Goal: Transaction & Acquisition: Purchase product/service

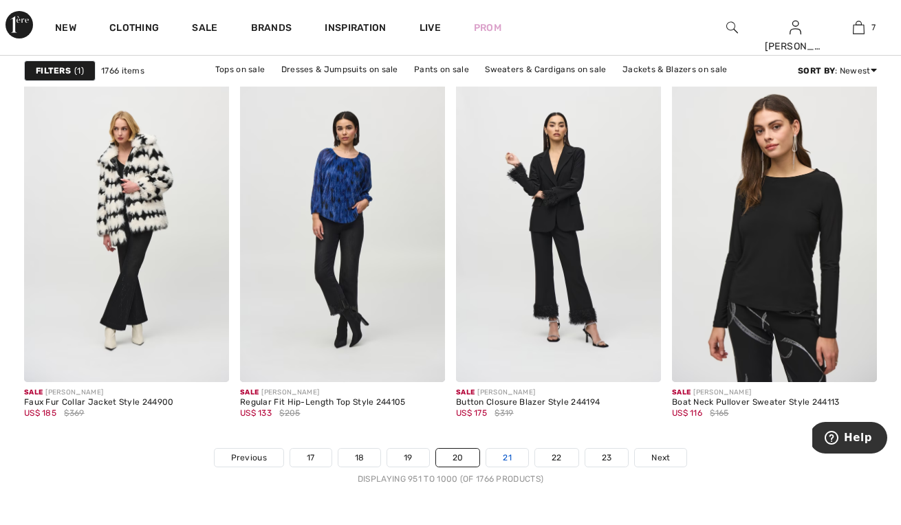
click at [514, 449] on link "21" at bounding box center [507, 458] width 42 height 18
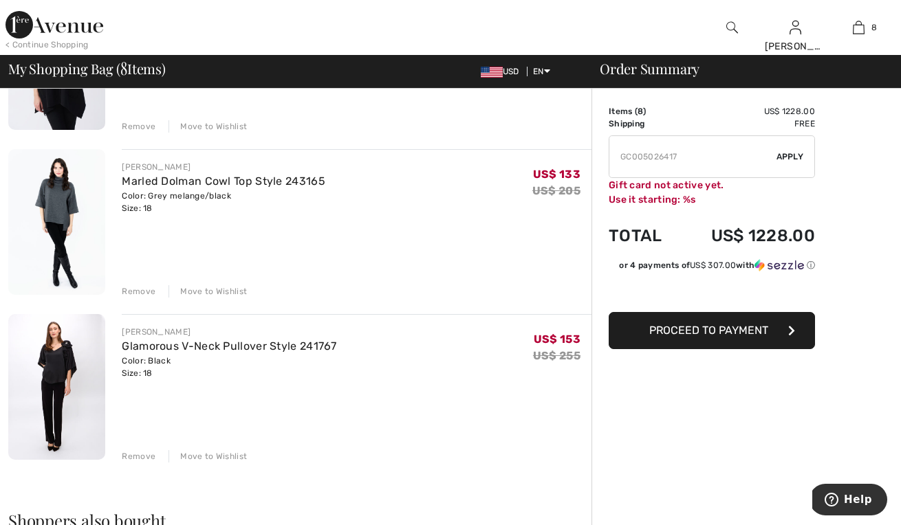
scroll to position [1055, 0]
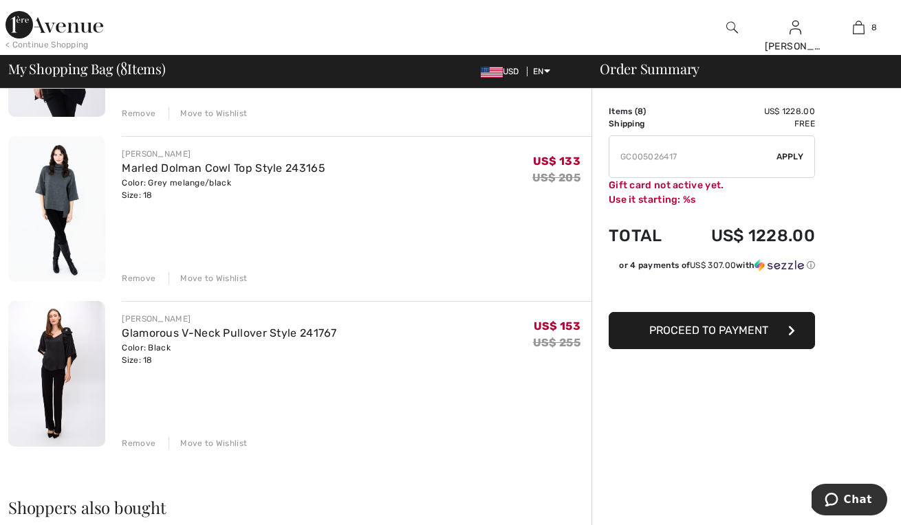
click at [137, 441] on div "Remove" at bounding box center [139, 443] width 34 height 12
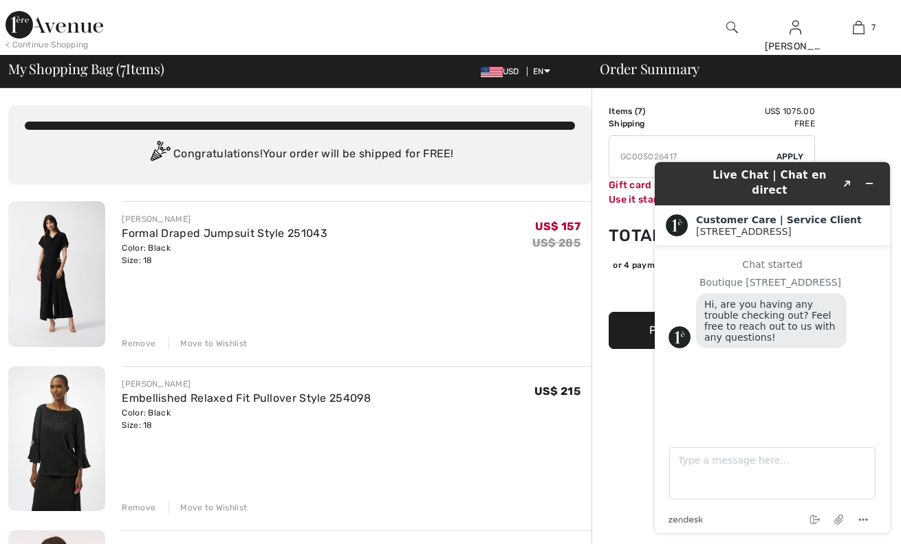
scroll to position [0, 0]
click at [874, 176] on button "Minimize widget" at bounding box center [869, 183] width 22 height 19
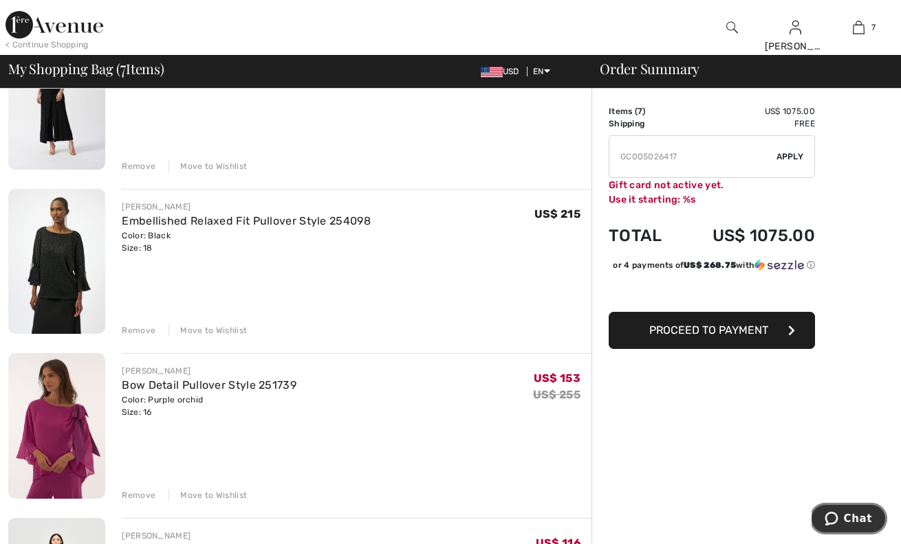
scroll to position [180, 0]
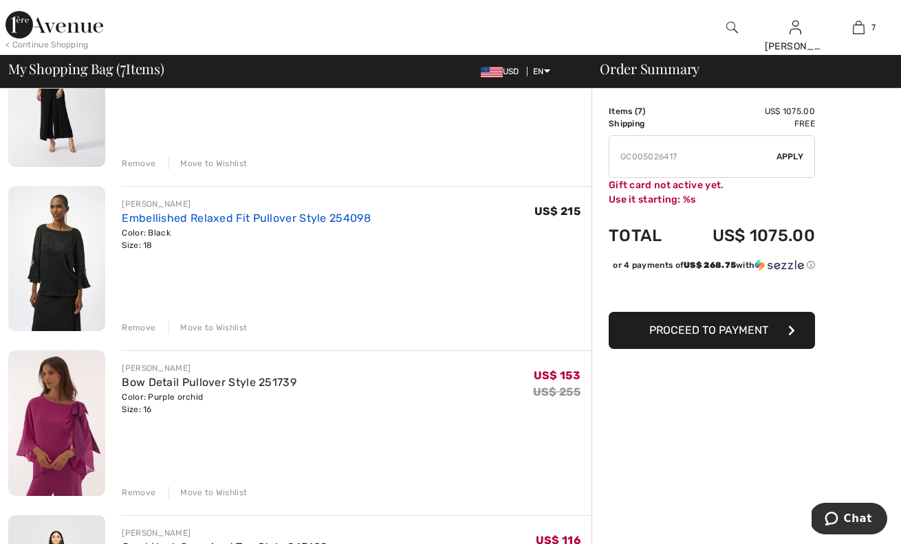
click at [188, 219] on link "Embellished Relaxed Fit Pullover Style 254098" at bounding box center [246, 218] width 249 height 13
click at [60, 248] on img at bounding box center [56, 259] width 97 height 146
click at [60, 247] on img at bounding box center [56, 259] width 97 height 146
click at [159, 215] on link "Embellished Relaxed Fit Pullover Style 254098" at bounding box center [246, 218] width 249 height 13
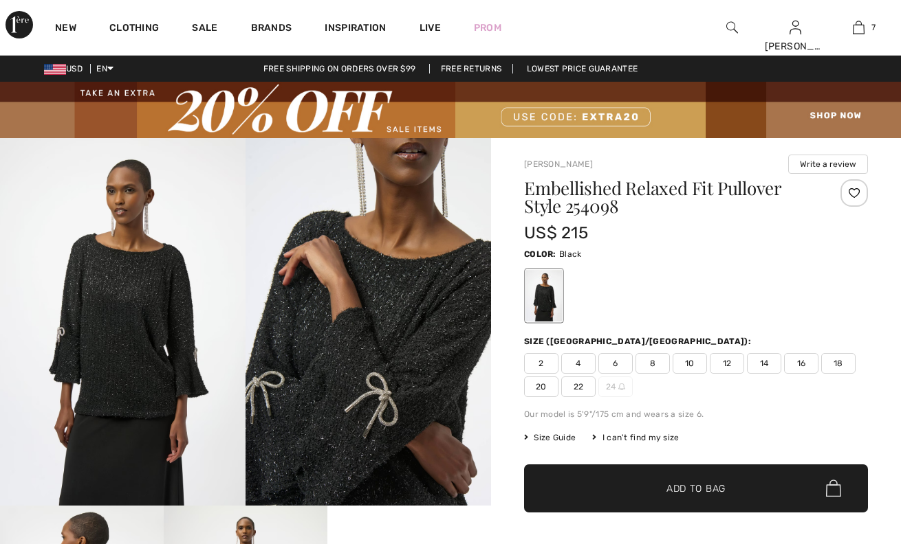
checkbox input "true"
